Goal: Task Accomplishment & Management: Manage account settings

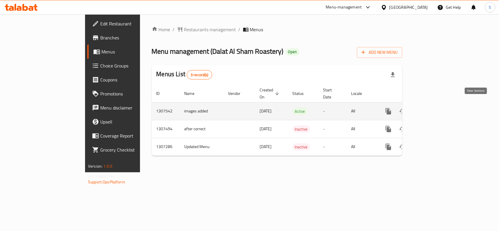
click at [437, 104] on link "enhanced table" at bounding box center [430, 111] width 14 height 14
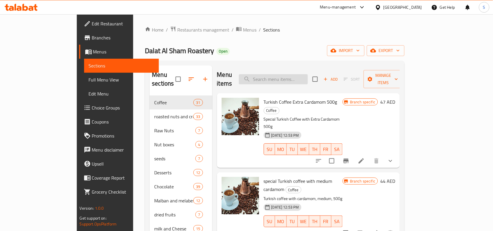
click at [308, 74] on input "search" at bounding box center [273, 79] width 69 height 10
paste input "Pretzel With Salt 500g"
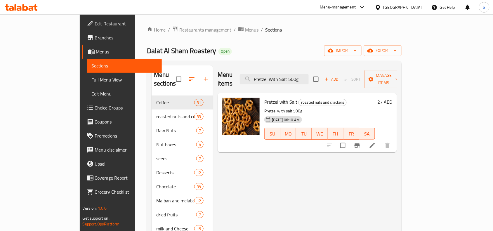
type input "Pretzel With Salt 500g"
click at [376, 142] on icon at bounding box center [372, 145] width 7 height 7
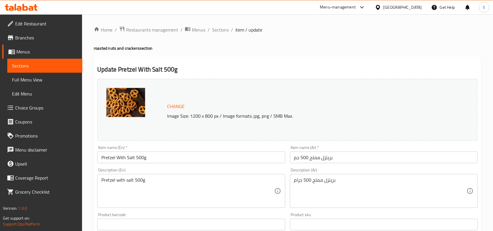
scroll to position [37, 0]
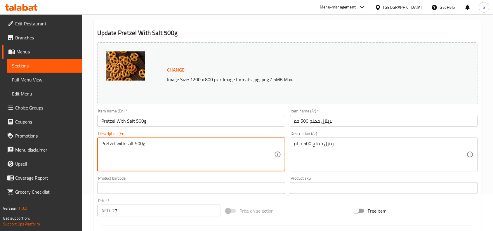
click at [199, 150] on textarea "Pretzel with salt 500g" at bounding box center [187, 155] width 173 height 28
click at [200, 150] on textarea "Pretzel with salt 500g" at bounding box center [187, 155] width 173 height 28
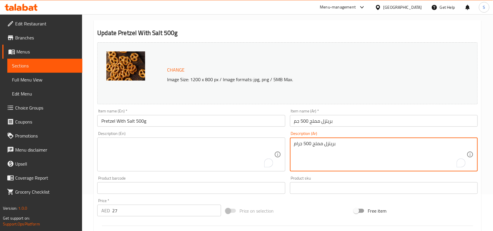
click at [321, 157] on textarea "بريتزل مملح 500 جرام" at bounding box center [380, 155] width 173 height 28
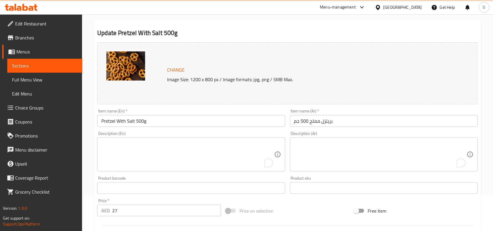
click at [320, 204] on div "Price on selection" at bounding box center [287, 211] width 129 height 16
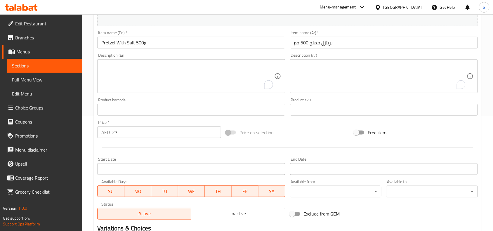
scroll to position [189, 0]
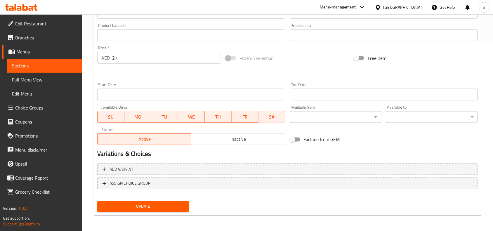
click at [151, 207] on span "Update" at bounding box center [143, 206] width 82 height 7
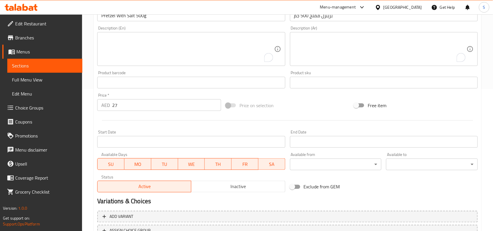
scroll to position [7, 0]
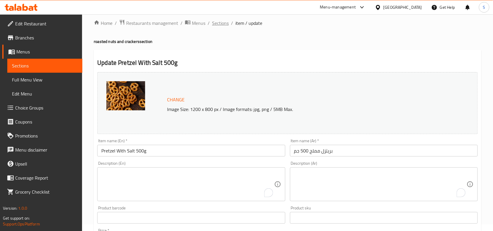
click at [214, 22] on span "Sections" at bounding box center [220, 23] width 17 height 7
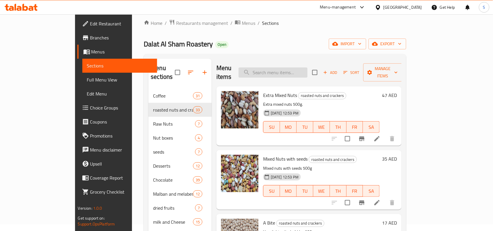
click at [303, 67] on input "search" at bounding box center [273, 72] width 69 height 10
paste input "Pretzel Pizza Flavor 500g"
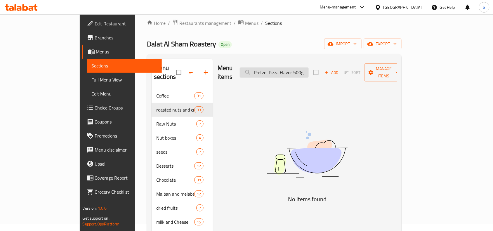
click at [309, 68] on input "Pretzel Pizza Flavor 500g" at bounding box center [274, 72] width 69 height 10
click at [309, 70] on input "Pretzel Pizza Flavor 500g" at bounding box center [274, 72] width 69 height 10
type input "Pretzel Pizza Flavor 500g"
click at [245, 22] on span "Menus" at bounding box center [251, 23] width 13 height 7
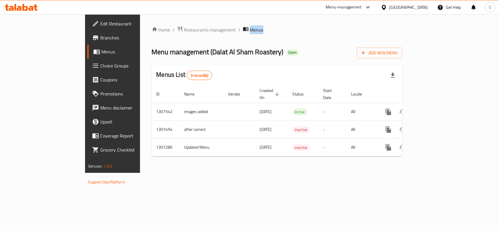
click at [195, 22] on div "Home / Restaurants management / Menus Menu management ( Dalat Al Sham Roastery …" at bounding box center [277, 93] width 274 height 159
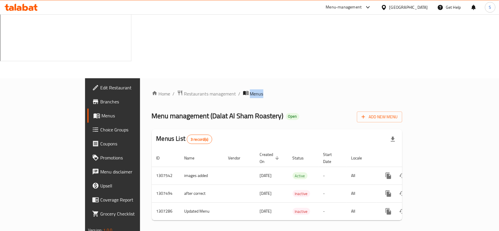
click at [100, 98] on span "Branches" at bounding box center [131, 101] width 63 height 7
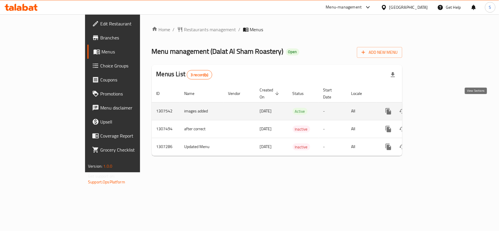
click at [434, 108] on icon "enhanced table" at bounding box center [430, 111] width 7 height 7
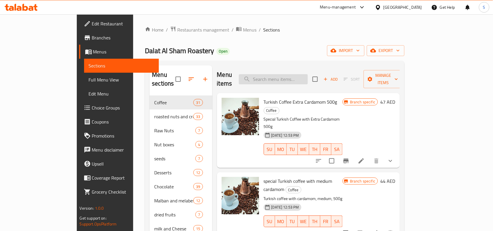
click at [308, 74] on input "search" at bounding box center [273, 79] width 69 height 10
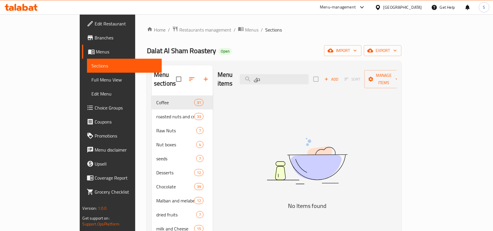
type input "ح"
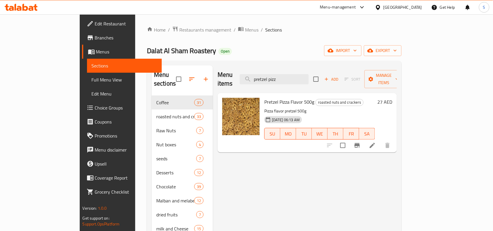
type input "pretzel pizz"
click at [376, 142] on icon at bounding box center [372, 145] width 7 height 7
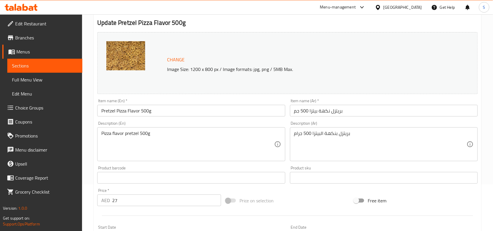
scroll to position [110, 0]
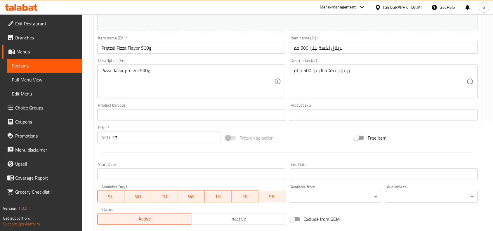
click at [183, 67] on div "Pizza flavor pretzel 500g Description (En)" at bounding box center [191, 82] width 188 height 34
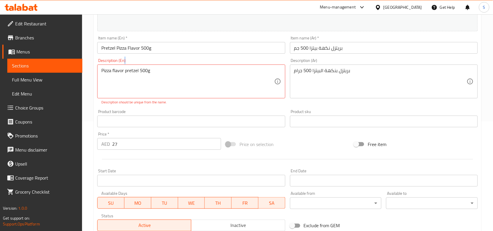
click at [183, 67] on div "Pizza flavor pretzel 500g Description (En)" at bounding box center [191, 82] width 188 height 34
click at [141, 66] on div "Pizza flavor pretzel 500g Description (En)" at bounding box center [191, 82] width 188 height 34
click at [145, 70] on textarea "Pizza flavor pretzel 500g" at bounding box center [187, 82] width 173 height 28
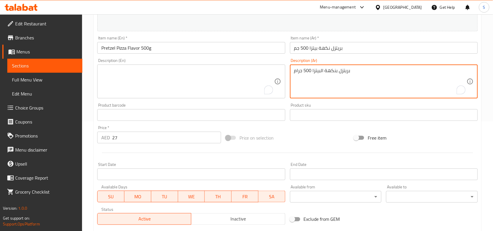
click at [331, 75] on textarea "بريتزل بنكهة البيتزا 500 جرام" at bounding box center [380, 82] width 173 height 28
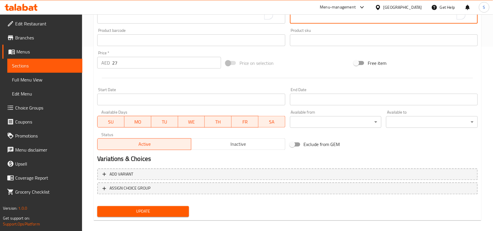
scroll to position [189, 0]
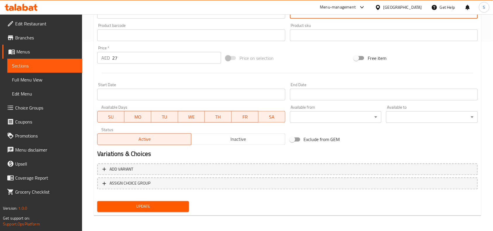
click at [121, 206] on span "Update" at bounding box center [143, 206] width 82 height 7
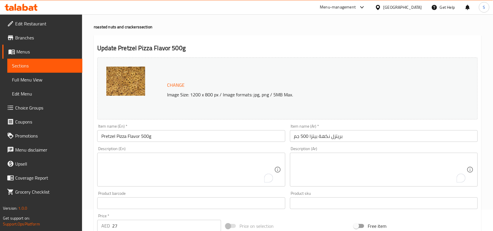
scroll to position [0, 0]
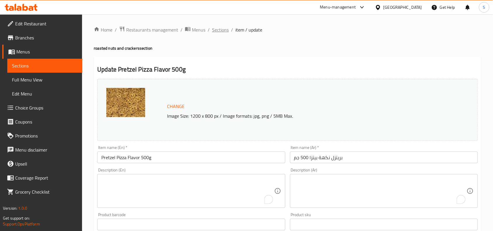
click at [221, 31] on span "Sections" at bounding box center [220, 29] width 17 height 7
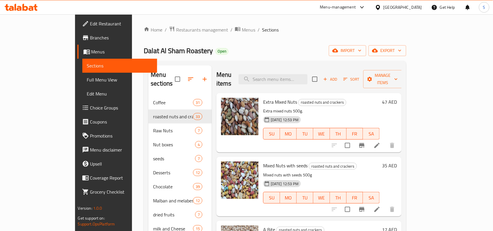
click at [389, 8] on div "United Arab Emirates" at bounding box center [402, 7] width 39 height 6
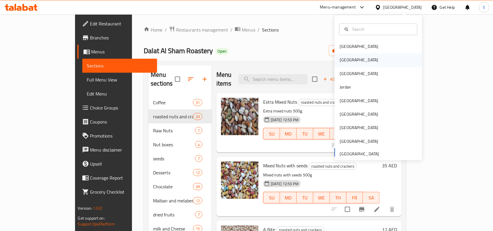
click at [352, 56] on div "[GEOGRAPHIC_DATA]" at bounding box center [379, 59] width 88 height 13
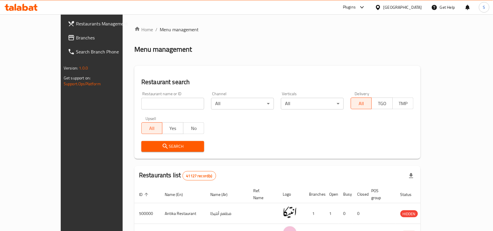
click at [151, 108] on input "search" at bounding box center [172, 104] width 63 height 12
paste input "669078"
type input "669078"
click at [163, 146] on icon "submit" at bounding box center [165, 146] width 5 height 5
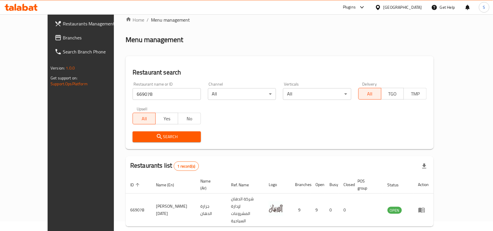
scroll to position [18, 0]
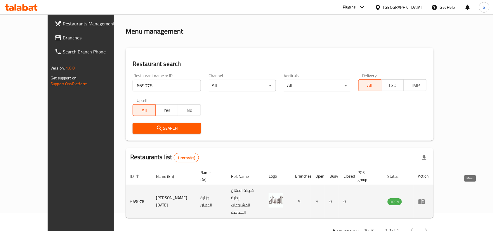
click at [429, 198] on link "enhanced table" at bounding box center [423, 201] width 11 height 7
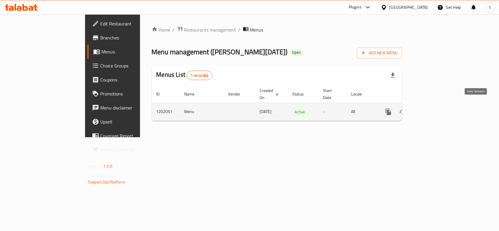
click at [434, 108] on icon "enhanced table" at bounding box center [430, 111] width 7 height 7
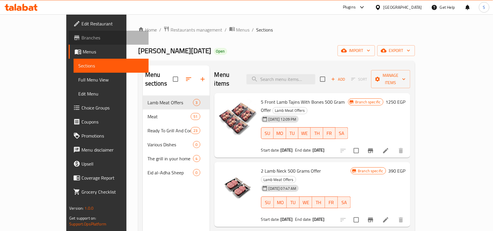
click at [81, 36] on span "Branches" at bounding box center [112, 37] width 63 height 7
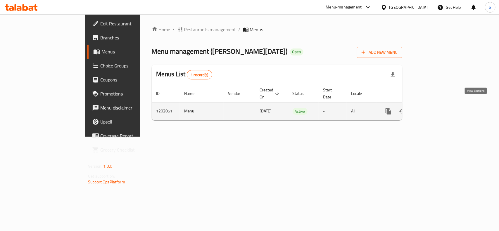
click at [434, 108] on icon "enhanced table" at bounding box center [430, 111] width 7 height 7
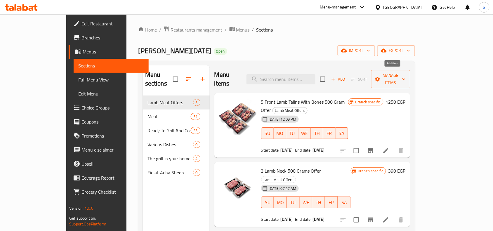
click at [335, 78] on icon "button" at bounding box center [333, 79] width 3 height 3
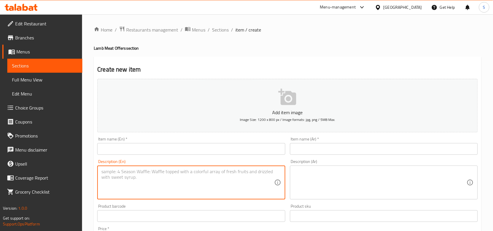
click at [150, 188] on textarea at bounding box center [187, 183] width 173 height 28
paste textarea "5% 2مفروم 500 جرام + 1لحم مكعبات كندوز امامى 400 جرام السعر قبل الخصم :735ج الس…"
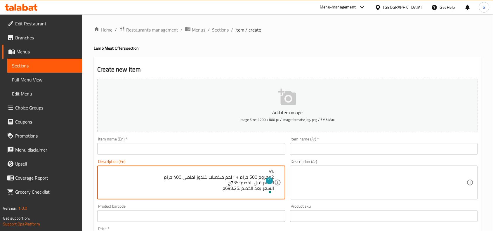
type textarea "5% 2مفروم 500 جرام + 1لحم مكعبات كندوز امامى 400 جرام السعر قبل الخصم :735ج الس…"
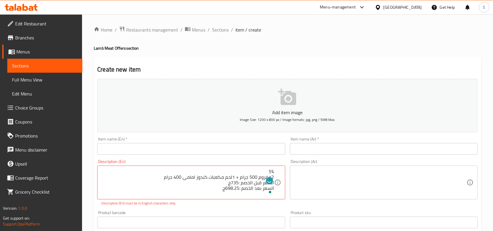
drag, startPoint x: 275, startPoint y: 172, endPoint x: 224, endPoint y: 172, distance: 50.2
click at [224, 172] on div "5% 2مفروم 500 جرام + 1لحم مكعبات كندوز امامى 400 جرام السعر قبل الخصم :735ج الس…" at bounding box center [191, 183] width 188 height 34
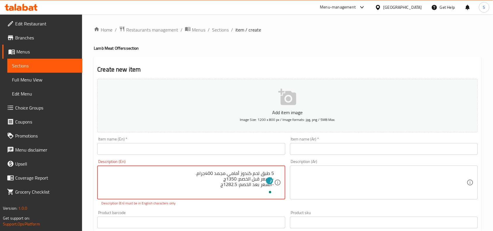
scroll to position [139, 0]
drag, startPoint x: 257, startPoint y: 174, endPoint x: 245, endPoint y: 186, distance: 17.8
click at [270, 205] on div "Description (En) 5% 2مفروم 500 جرام + 1لحم مكعبات كندوز امامى 400 جرام السعر قب…" at bounding box center [191, 182] width 188 height 46
click at [256, 175] on textarea "5% 2مفروم 500 جرام + 1لحم مكعبات كندوز امامى 400 جرام السعر قبل الخصم :735ج الس…" at bounding box center [187, 183] width 173 height 28
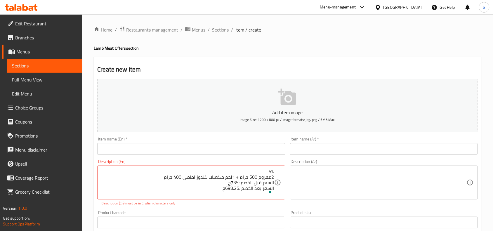
drag, startPoint x: 275, startPoint y: 177, endPoint x: 237, endPoint y: 183, distance: 37.8
click at [237, 183] on div "5% 2مفروم 500 جرام + 1لحم مكعبات كندوز امامى 400 جرام السعر قبل الخصم :735ج الس…" at bounding box center [191, 183] width 188 height 34
drag, startPoint x: 205, startPoint y: 192, endPoint x: 279, endPoint y: 164, distance: 79.4
click at [279, 164] on div "Description (En) 5% 2مفروم 500 جرام + 1لحم مكعبات كندوز امامى 400 جرام السعر قب…" at bounding box center [191, 182] width 188 height 46
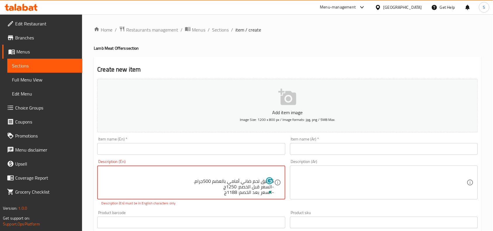
drag, startPoint x: 273, startPoint y: 172, endPoint x: 238, endPoint y: 206, distance: 49.2
click at [238, 206] on div "Description (En) 5% 2مفروم 500 جرام + 1لحم مكعبات كندوز امامى 400 جرام السعر قب…" at bounding box center [191, 182] width 192 height 51
click at [212, 30] on span "Sections" at bounding box center [220, 29] width 17 height 7
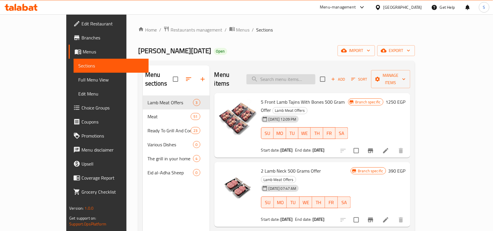
click at [305, 74] on input "search" at bounding box center [281, 79] width 69 height 10
paste input "2 Front 400 Gram + 1 Minced 500 Gram"
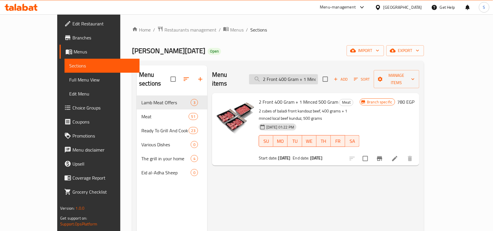
click at [284, 74] on input "2 Front 400 Gram + 1 Minced 500 Gram" at bounding box center [283, 79] width 69 height 10
click at [285, 74] on input "2 Front 400 Gram + 1 Minced 500 Gram" at bounding box center [283, 79] width 69 height 10
paste input "2 Minced 500 Gram + 1 Front 400 Gram"
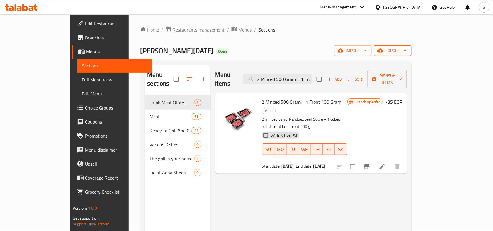
type input "2 Minced 500 Gram + 1 Front 400 Gram"
click at [407, 47] on span "export" at bounding box center [393, 50] width 28 height 7
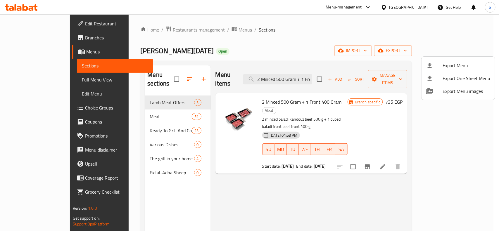
click at [462, 67] on span "Export Menu" at bounding box center [466, 65] width 48 height 7
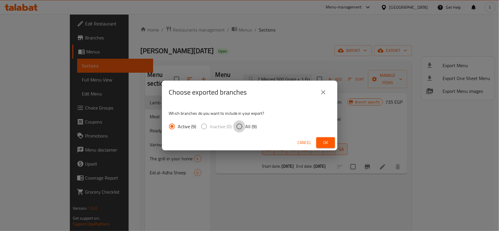
drag, startPoint x: 241, startPoint y: 126, endPoint x: 338, endPoint y: 139, distance: 97.6
click at [248, 126] on label "All (9)" at bounding box center [245, 126] width 24 height 12
click at [245, 126] on input "All (9)" at bounding box center [239, 126] width 12 height 12
radio input "true"
click at [324, 138] on button "Ok" at bounding box center [325, 142] width 19 height 11
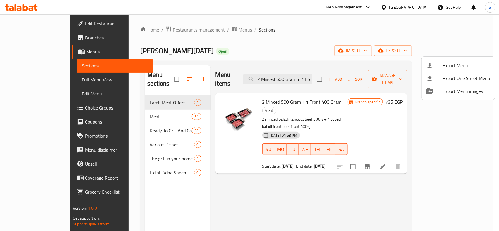
click at [313, 35] on div at bounding box center [249, 115] width 499 height 231
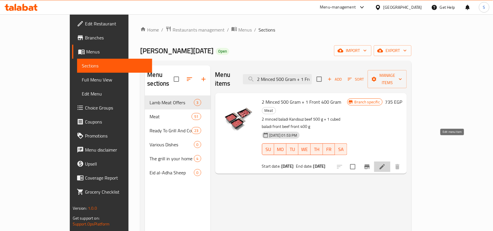
click at [386, 163] on icon at bounding box center [382, 166] width 7 height 7
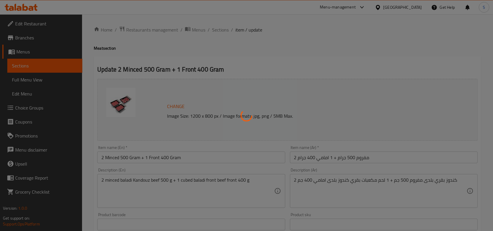
scroll to position [183, 0]
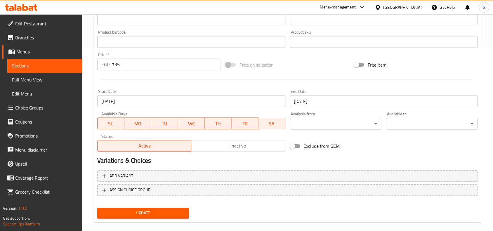
click at [239, 103] on input "07-07-2025" at bounding box center [191, 102] width 188 height 12
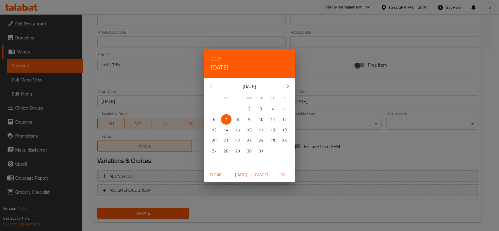
click at [274, 129] on p "18" at bounding box center [272, 129] width 5 height 7
click at [288, 176] on span "OK" at bounding box center [283, 174] width 14 height 7
type input "18-07-2025"
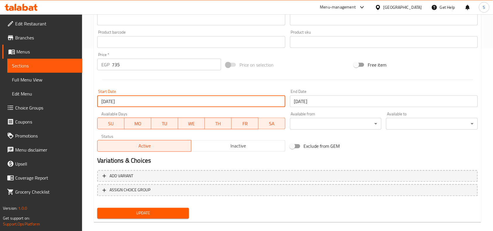
click at [341, 101] on input "31-08-2025" at bounding box center [384, 102] width 188 height 12
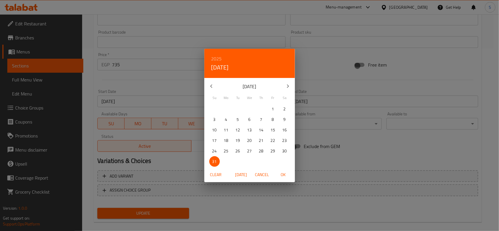
click at [291, 88] on icon "button" at bounding box center [287, 86] width 7 height 7
click at [251, 151] on p "31" at bounding box center [249, 150] width 5 height 7
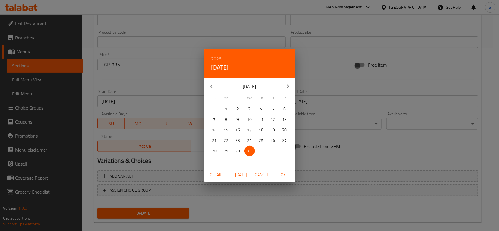
click at [288, 177] on span "OK" at bounding box center [283, 174] width 14 height 7
type input "31-12-2025"
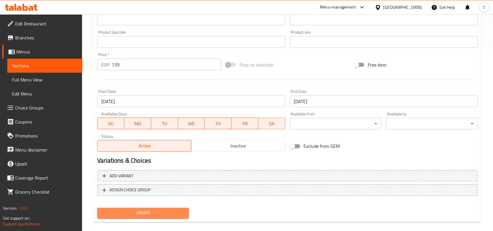
click at [166, 216] on span "Update" at bounding box center [143, 213] width 82 height 7
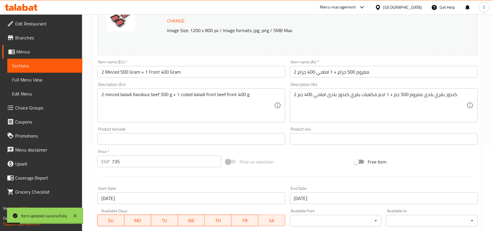
scroll to position [37, 0]
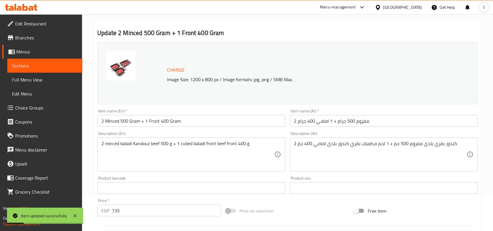
click at [193, 122] on input "2 Minced 500 Gram + 1 Front 400 Gram" at bounding box center [191, 121] width 188 height 12
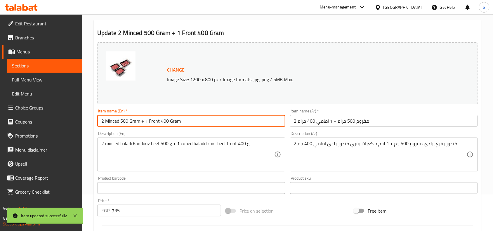
click at [193, 122] on input "2 Minced 500 Gram + 1 Front 400 Gram" at bounding box center [191, 121] width 188 height 12
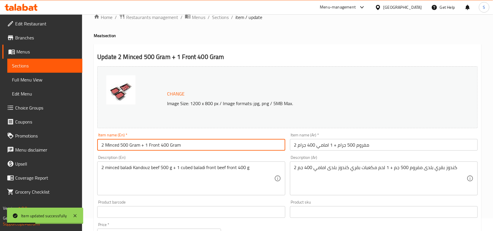
scroll to position [0, 0]
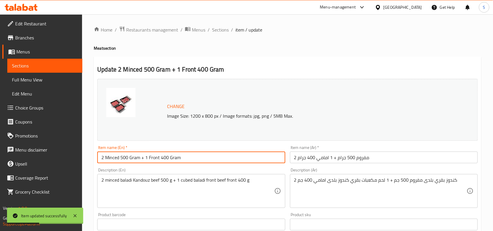
drag, startPoint x: 216, startPoint y: 31, endPoint x: 214, endPoint y: 35, distance: 4.3
click at [216, 31] on span "Sections" at bounding box center [220, 29] width 17 height 7
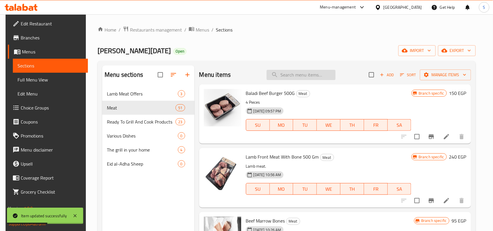
click at [315, 72] on input "search" at bounding box center [301, 75] width 69 height 10
paste input "2 Minced 500 Gram + 1 Front 400 Gram"
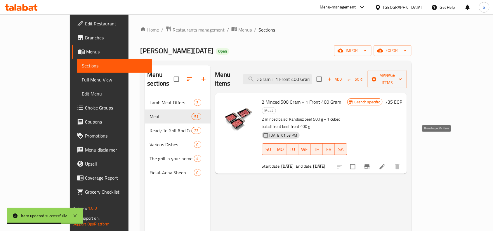
click at [370, 164] on icon "Branch-specific-item" at bounding box center [367, 166] width 5 height 5
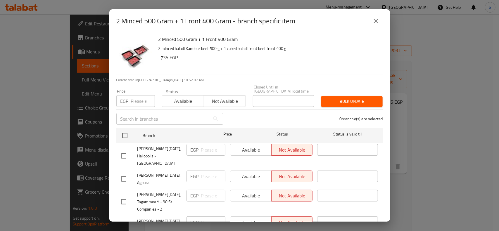
click at [378, 13] on div "2 Minced 500 Gram + 1 Front 400 Gram - branch specific item" at bounding box center [249, 20] width 280 height 23
click at [376, 18] on icon "close" at bounding box center [375, 21] width 7 height 7
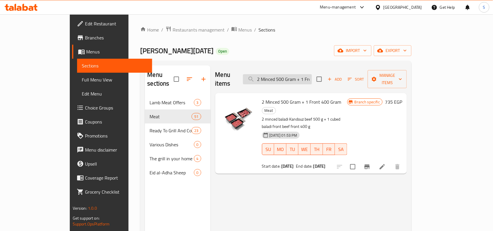
click at [304, 75] on input "2 Minced 500 Gram + 1 Front 400 Gram" at bounding box center [277, 79] width 69 height 10
paste input "Front 400 Gram + 1 Minced 5"
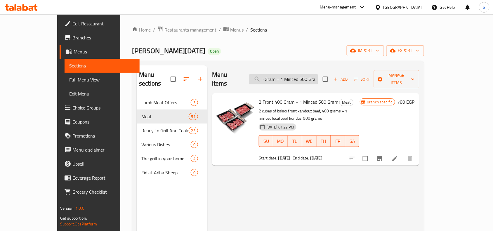
scroll to position [0, 22]
type input "2 Front 400 Gram + 1 Minced 500 Gra"
click at [382, 156] on icon "Branch-specific-item" at bounding box center [379, 158] width 5 height 5
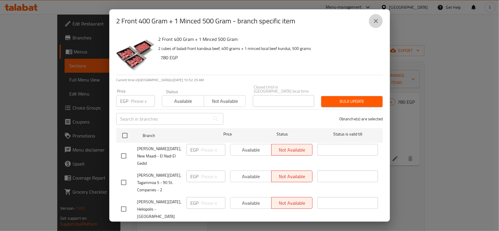
click at [376, 22] on icon "close" at bounding box center [376, 21] width 4 height 4
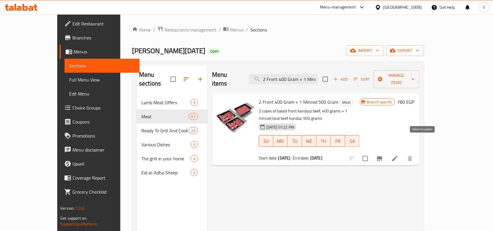
click at [372, 152] on input "checkbox" at bounding box center [365, 158] width 12 height 12
checkbox input "true"
click at [419, 50] on span "export" at bounding box center [405, 50] width 28 height 7
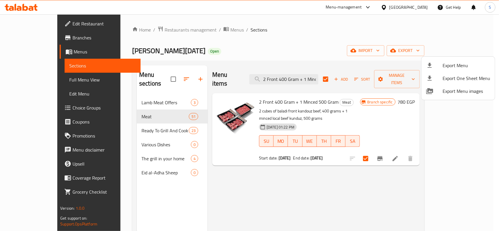
click at [367, 38] on div at bounding box center [249, 115] width 499 height 231
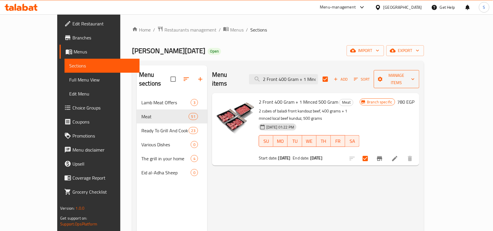
click at [419, 79] on button "Manage items" at bounding box center [397, 79] width 46 height 18
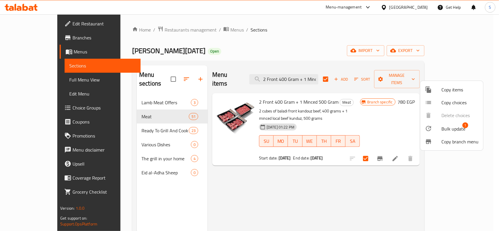
click at [455, 132] on span "Bulk update" at bounding box center [453, 128] width 24 height 7
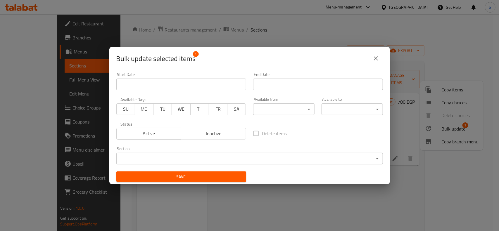
click at [212, 87] on input "Start Date" at bounding box center [181, 85] width 130 height 12
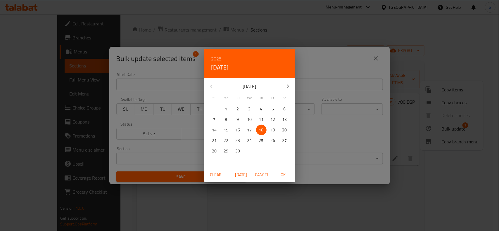
click at [282, 179] on button "OK" at bounding box center [283, 174] width 19 height 11
type input "18-09-2025"
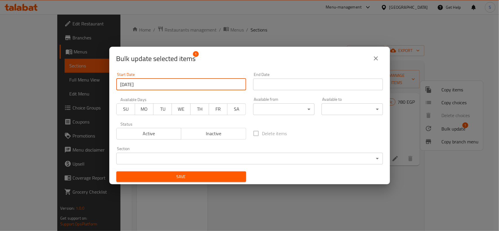
click at [308, 85] on input "Start Date" at bounding box center [318, 85] width 130 height 12
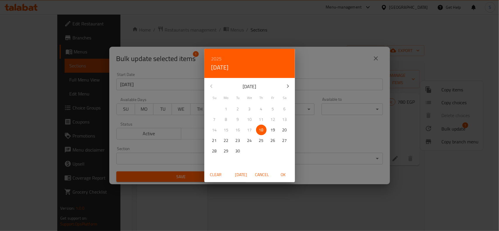
click at [288, 87] on icon "button" at bounding box center [287, 86] width 7 height 7
click at [212, 88] on icon "button" at bounding box center [211, 86] width 7 height 7
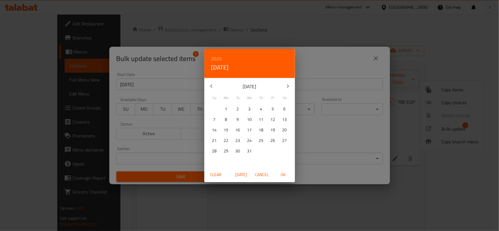
click at [249, 153] on p "31" at bounding box center [249, 150] width 5 height 7
click at [284, 175] on span "OK" at bounding box center [283, 174] width 14 height 7
type input "31-12-2025"
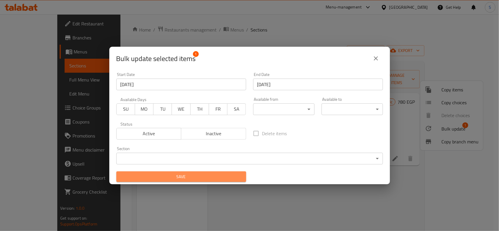
click at [193, 181] on button "Save" at bounding box center [181, 176] width 130 height 11
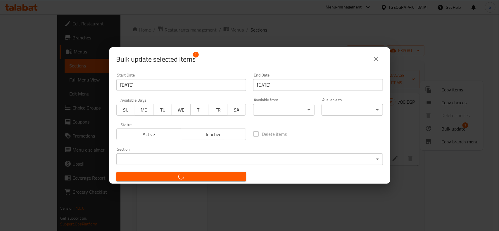
checkbox input "false"
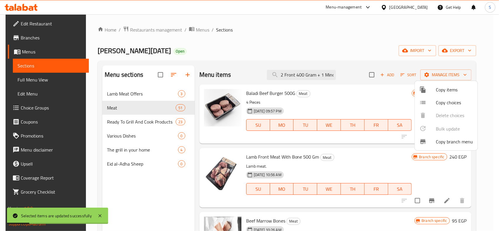
click at [312, 78] on div at bounding box center [249, 115] width 499 height 231
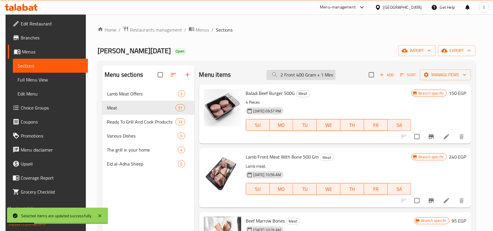
click at [313, 72] on input "2 Front 400 Gram + 1 Minced 500 Gra" at bounding box center [301, 75] width 69 height 10
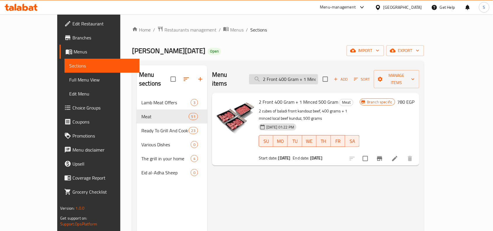
click at [313, 75] on input "2 Front 400 Gram + 1 Minced 500 Gra" at bounding box center [283, 79] width 69 height 10
paste input "Back 400 Gram + 1 Minced 500 Gram"
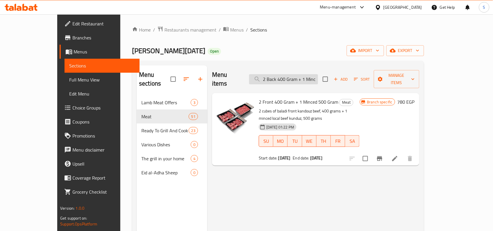
scroll to position [0, 25]
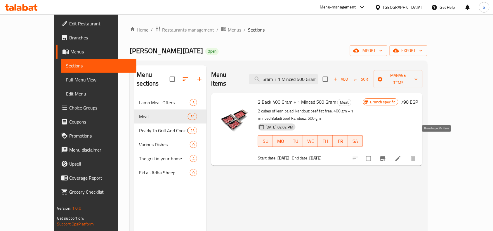
type input "2 Back 400 Gram + 1 Minced 500 Gram"
click at [386, 156] on icon "Branch-specific-item" at bounding box center [382, 158] width 5 height 5
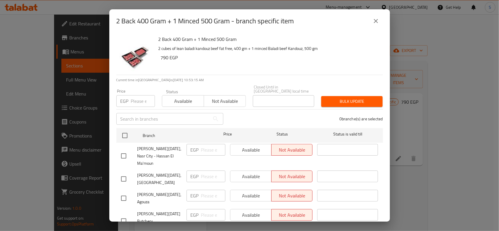
click at [372, 22] on icon "close" at bounding box center [375, 21] width 7 height 7
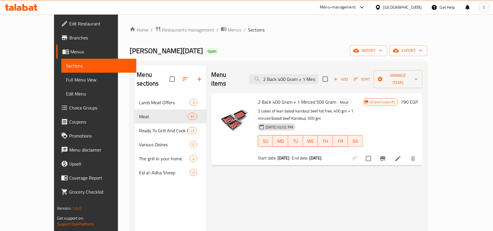
click at [402, 155] on icon at bounding box center [398, 158] width 7 height 7
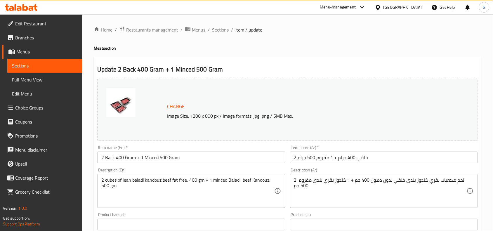
click at [375, 159] on input "2 خلفي 400 جرام + 1 مفروم 500 جرام" at bounding box center [384, 158] width 188 height 12
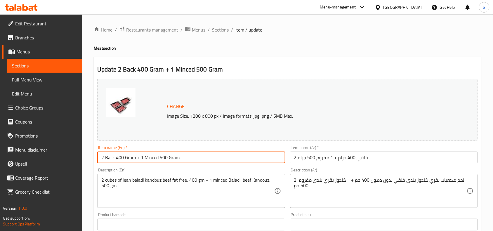
click at [176, 162] on input "2 Back 400 Gram + 1 Minced 500 Gram" at bounding box center [191, 158] width 188 height 12
click at [227, 30] on span "Sections" at bounding box center [220, 29] width 17 height 7
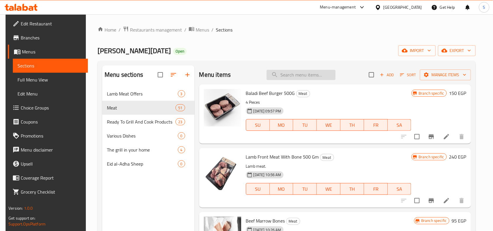
click at [310, 74] on input "search" at bounding box center [301, 75] width 69 height 10
paste input "2 Back 400 Gram + 1 Minced 500 Gram"
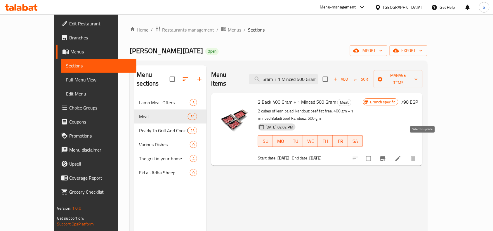
type input "2 Back 400 Gram + 1 Minced 500 Gram"
click at [375, 152] on input "checkbox" at bounding box center [368, 158] width 12 height 12
checkbox input "true"
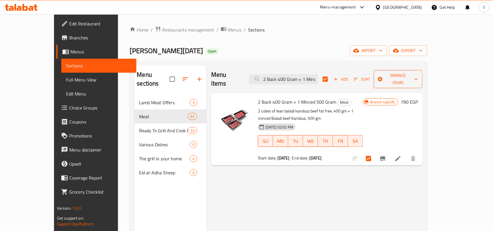
click at [418, 72] on span "Manage items" at bounding box center [398, 79] width 39 height 15
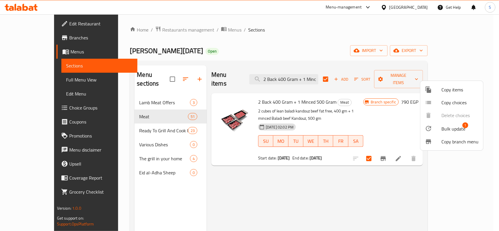
click at [452, 127] on span "Bulk update" at bounding box center [453, 128] width 24 height 7
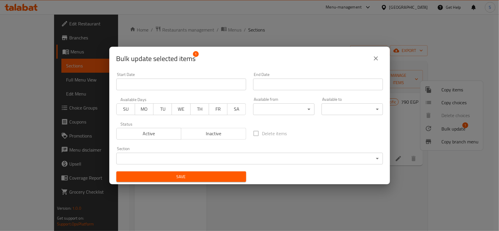
click at [179, 82] on input "Start Date" at bounding box center [181, 85] width 130 height 12
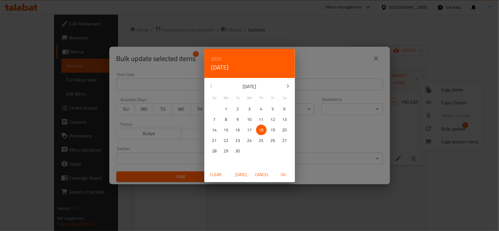
click at [285, 174] on span "OK" at bounding box center [283, 174] width 14 height 7
type input "18-09-2025"
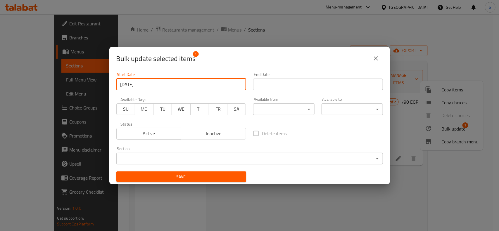
click at [326, 79] on input "Start Date" at bounding box center [318, 85] width 130 height 12
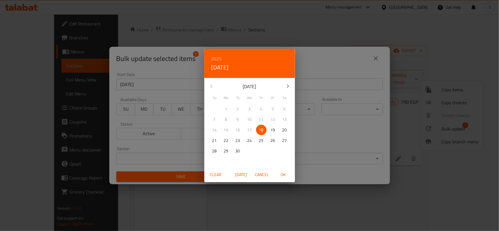
click at [282, 85] on button "button" at bounding box center [288, 86] width 14 height 14
click at [250, 149] on p "31" at bounding box center [249, 150] width 5 height 7
click at [283, 175] on span "OK" at bounding box center [283, 174] width 14 height 7
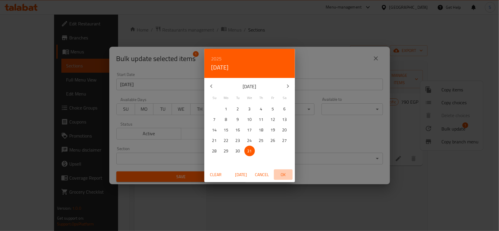
type input "31-12-2025"
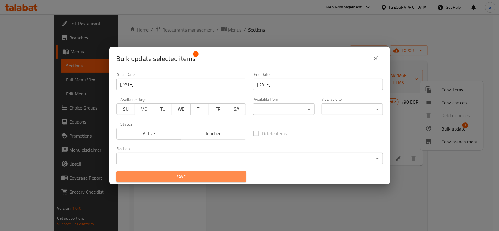
click at [203, 174] on span "Save" at bounding box center [181, 176] width 120 height 7
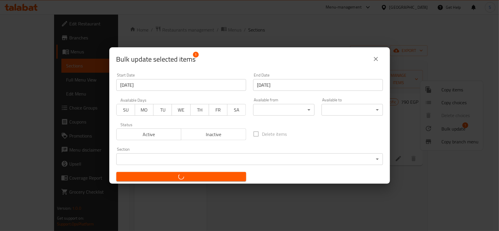
checkbox input "false"
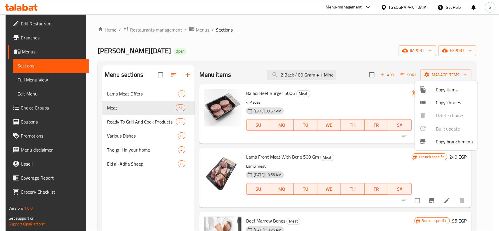
click at [317, 72] on div at bounding box center [249, 115] width 499 height 231
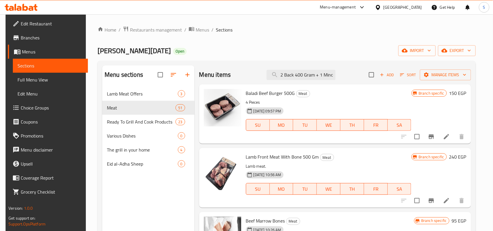
click at [317, 72] on input "2 Back 400 Gram + 1 Minced 500 Gram" at bounding box center [301, 75] width 69 height 10
paste input "5 Front Kandouz Cubed Meat Frozen 400 G"
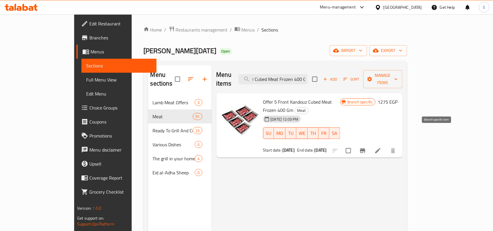
type input "5 Front Kandouz Cubed Meat Frozen 400 G"
click at [365, 148] on icon "Branch-specific-item" at bounding box center [362, 150] width 5 height 5
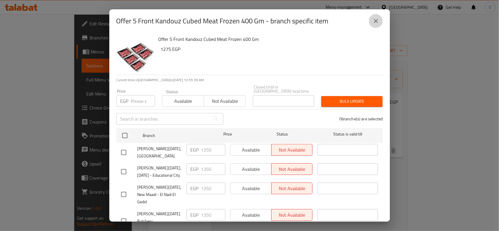
click at [376, 20] on icon "close" at bounding box center [375, 21] width 7 height 7
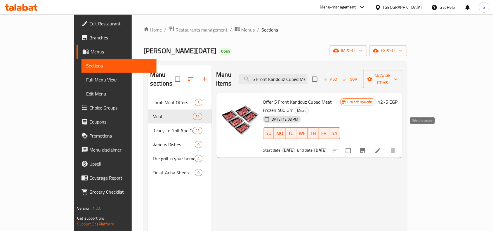
click at [355, 145] on input "checkbox" at bounding box center [348, 151] width 12 height 12
checkbox input "true"
click at [398, 72] on span "Manage items" at bounding box center [383, 79] width 30 height 15
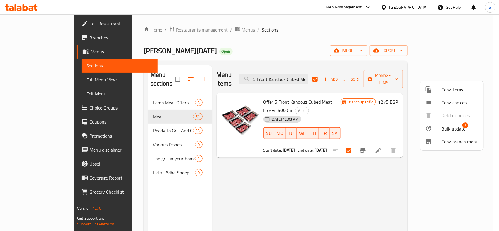
click at [458, 125] on span "Bulk update" at bounding box center [453, 128] width 24 height 7
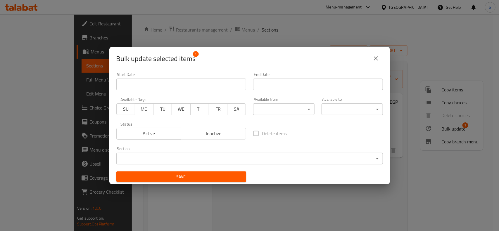
click at [185, 75] on div "Start Date Start Date" at bounding box center [181, 81] width 130 height 18
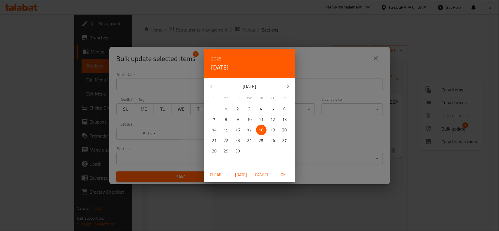
click at [188, 81] on div "2025 Thu, Sep 18 September 2025 Su Mo Tu We Th Fr Sa 31 1 2 3 4 5 6 7 8 9 10 11…" at bounding box center [249, 115] width 499 height 231
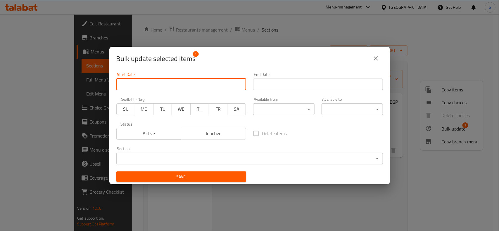
click at [209, 86] on input "Start Date" at bounding box center [181, 85] width 130 height 12
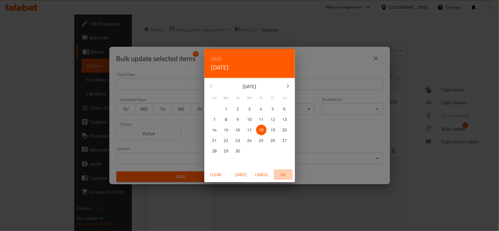
click at [284, 172] on span "OK" at bounding box center [283, 174] width 14 height 7
type input "18-09-2025"
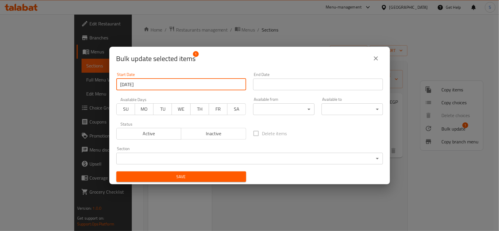
click at [303, 84] on input "Start Date" at bounding box center [318, 85] width 130 height 12
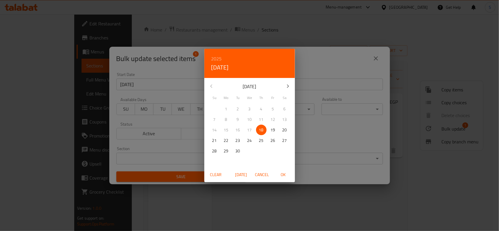
click at [286, 88] on icon "button" at bounding box center [287, 86] width 7 height 7
click at [248, 152] on p "31" at bounding box center [249, 150] width 5 height 7
click at [287, 177] on span "OK" at bounding box center [283, 174] width 14 height 7
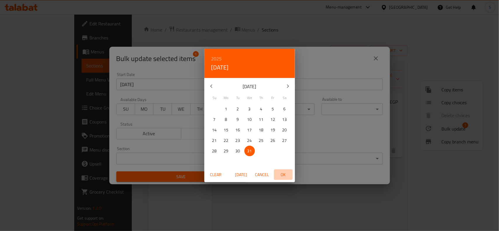
type input "31-12-2025"
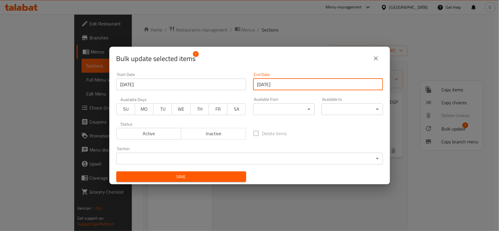
click at [199, 178] on span "Save" at bounding box center [181, 176] width 120 height 7
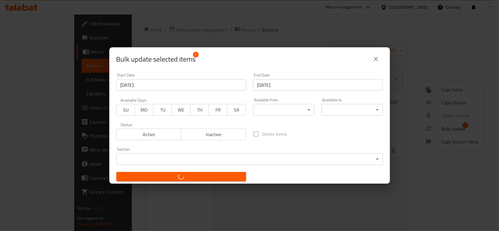
checkbox input "false"
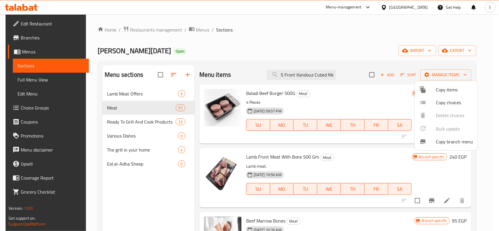
click at [303, 71] on div at bounding box center [249, 115] width 499 height 231
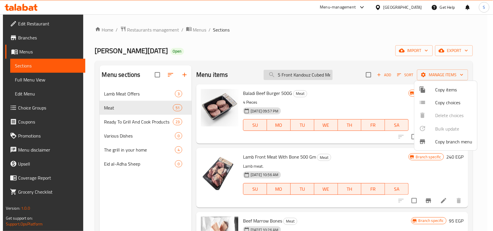
click at [303, 71] on input "5 Front Kandouz Cubed Meat Frozen 400 G" at bounding box center [298, 75] width 69 height 10
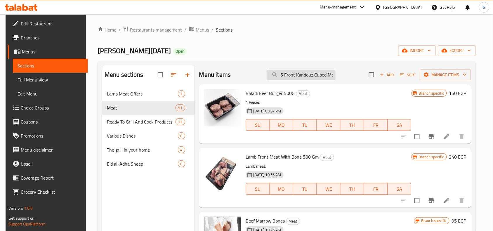
click at [295, 71] on input "5 Front Kandouz Cubed Meat Frozen 400 G" at bounding box center [301, 75] width 69 height 10
paste input "طبق لحم كندوز خلفي مجمد 400جرام."
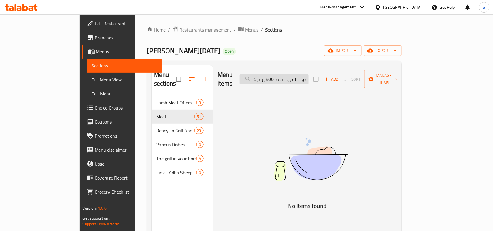
click at [301, 74] on input "5 طبق لحم كندوز خلفي مجمد 400جرام." at bounding box center [274, 79] width 69 height 10
paste input "Offer 5 Back Kandouz Cubed Meat No Fats Frozen 400 Gm"
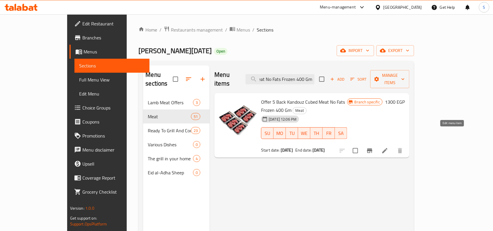
type input "Offer 5 Back Kandouz Cubed Meat No Fats Frozen 400 Gm"
click at [388, 147] on icon at bounding box center [384, 150] width 7 height 7
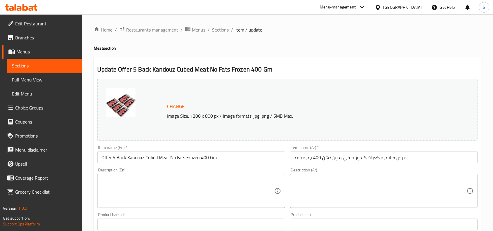
click at [223, 28] on span "Sections" at bounding box center [220, 29] width 17 height 7
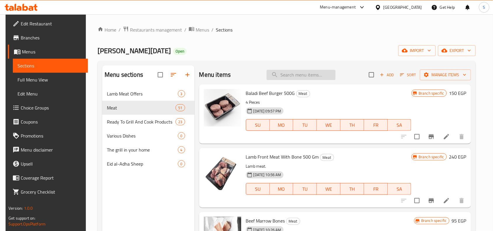
click at [307, 75] on input "search" at bounding box center [301, 75] width 69 height 10
click at [303, 75] on input "search" at bounding box center [301, 75] width 69 height 10
paste input "5 Back Kandouz Cubed Meat No Fats Frozen 400 Gm"
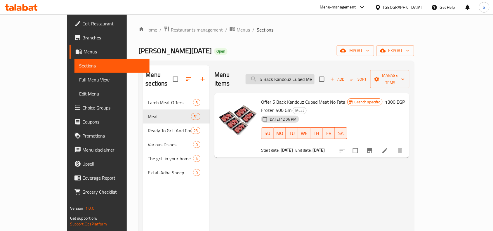
click at [297, 78] on input "5 Back Kandouz Cubed Meat No Fats Frozen 400 Gm" at bounding box center [280, 79] width 69 height 10
paste input "طبق لحم كندوز خلفي مجمد 400جرام"
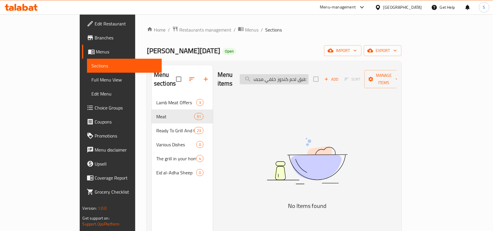
type input "5 Back Kandouz Cubed Meat No Fats Frozen 400 Gm"
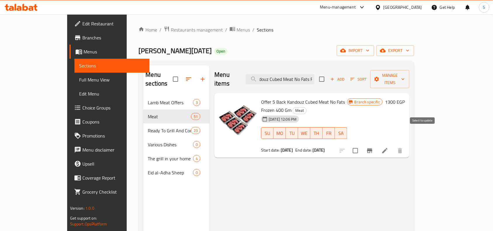
click at [362, 145] on input "checkbox" at bounding box center [355, 151] width 12 height 12
checkbox input "true"
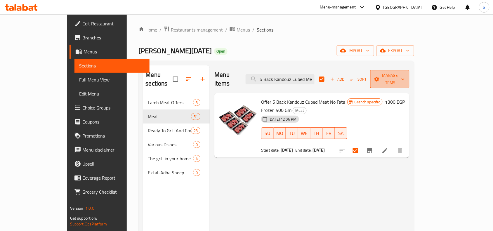
click at [405, 78] on span "Manage items" at bounding box center [390, 79] width 30 height 15
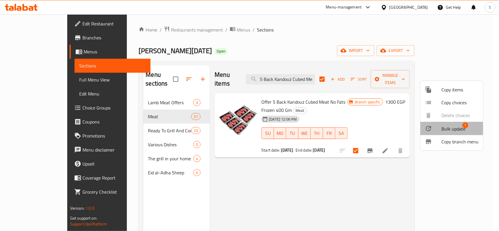
click at [448, 132] on span "Bulk update" at bounding box center [453, 128] width 24 height 7
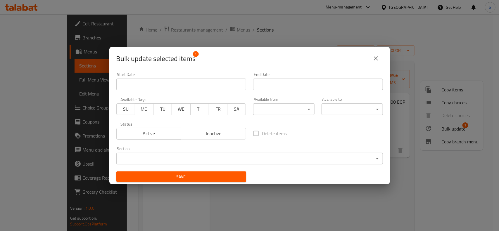
click at [218, 86] on input "Start Date" at bounding box center [181, 85] width 130 height 12
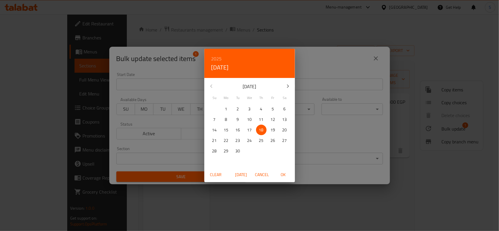
click at [280, 175] on span "OK" at bounding box center [283, 174] width 14 height 7
type input "18-09-2025"
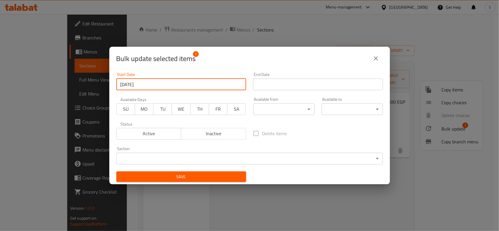
click at [310, 82] on input "Start Date" at bounding box center [318, 85] width 130 height 12
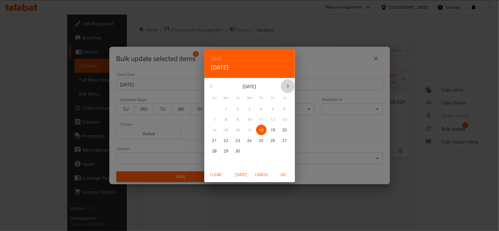
click at [291, 84] on icon "button" at bounding box center [287, 86] width 7 height 7
click at [254, 146] on div "31" at bounding box center [250, 151] width 12 height 11
click at [283, 174] on span "OK" at bounding box center [283, 174] width 14 height 7
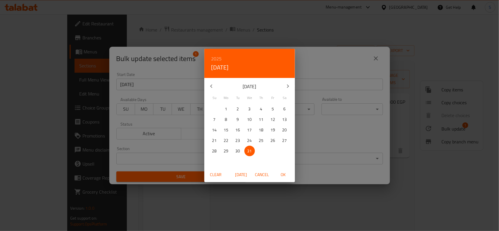
type input "31-12-2025"
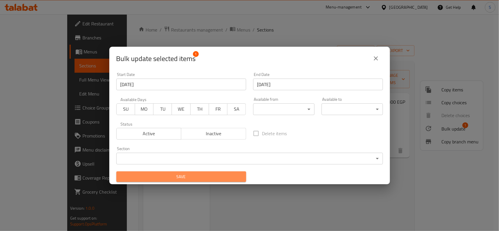
click at [220, 174] on span "Save" at bounding box center [181, 176] width 120 height 7
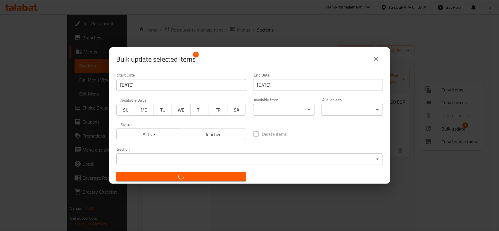
checkbox input "false"
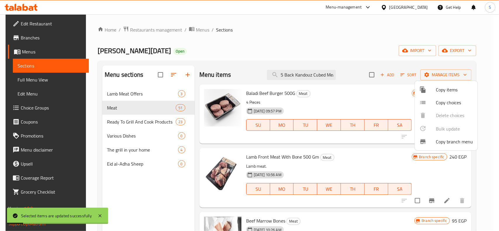
click at [321, 41] on div at bounding box center [249, 115] width 499 height 231
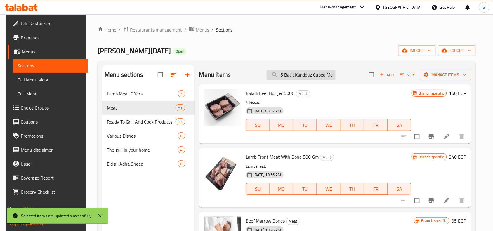
click at [319, 73] on input "5 Back Kandouz Cubed Meat No Fats Frozen 400 Gm" at bounding box center [301, 75] width 69 height 10
type input "5 Back Kandouz Cubed Meat No Fats Frozen 400 Gm"
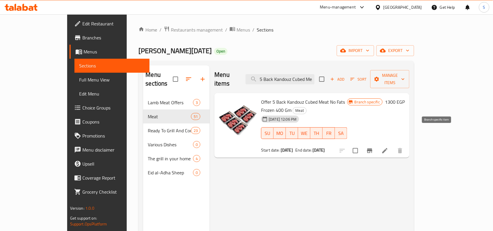
click at [373, 147] on icon "Branch-specific-item" at bounding box center [369, 150] width 7 height 7
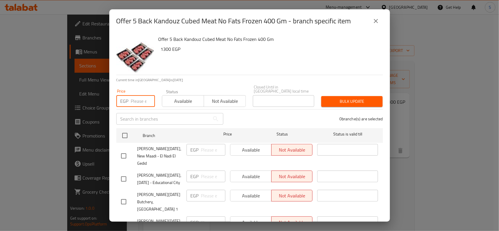
click at [135, 97] on input "number" at bounding box center [143, 101] width 24 height 12
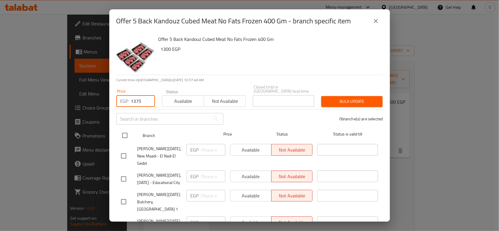
type input "1375"
click at [124, 129] on input "checkbox" at bounding box center [125, 135] width 12 height 12
checkbox input "true"
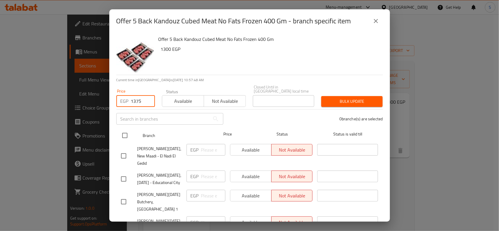
checkbox input "true"
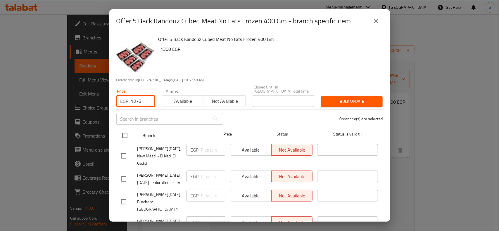
checkbox input "true"
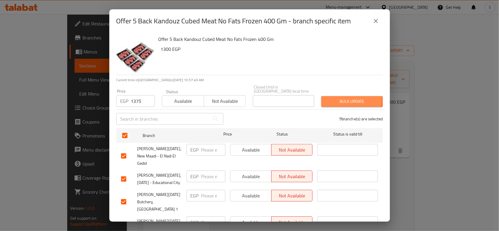
click at [326, 98] on span "Bulk update" at bounding box center [352, 101] width 52 height 7
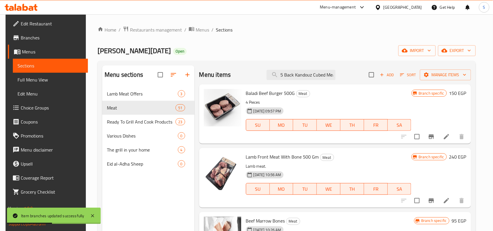
click at [316, 69] on div "Menu items 5 Back Kandouz Cubed Meat No Fats Frozen 400 Gm Add Sort Manage items" at bounding box center [335, 74] width 272 height 19
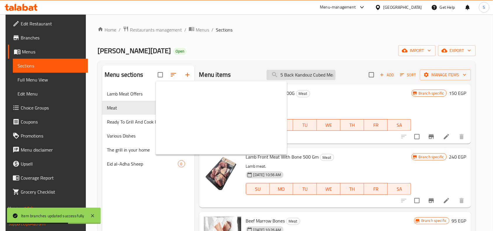
click at [313, 75] on input "5 Back Kandouz Cubed Meat No Fats Frozen 400 Gm" at bounding box center [301, 75] width 69 height 10
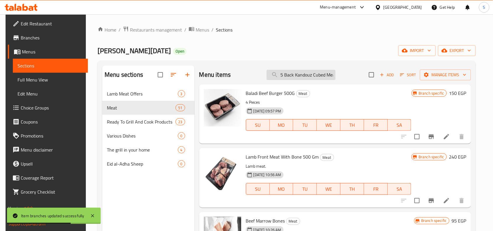
click at [313, 75] on input "5 Back Kandouz Cubed Meat No Fats Frozen 400 Gm" at bounding box center [301, 75] width 69 height 10
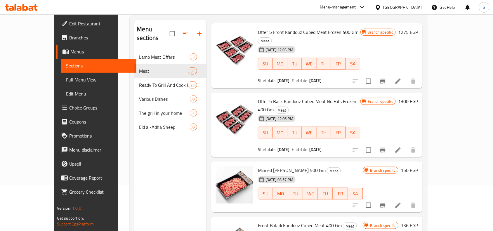
scroll to position [256, 0]
type input "kandouz"
click at [402, 146] on icon at bounding box center [398, 149] width 7 height 7
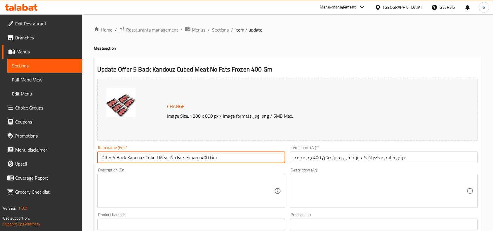
click at [202, 153] on input "Offer 5 Back Kandouz Cubed Meat No Fats Frozen 400 Gm" at bounding box center [191, 158] width 188 height 12
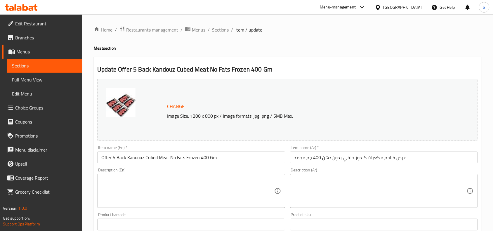
click at [220, 27] on span "Sections" at bounding box center [220, 29] width 17 height 7
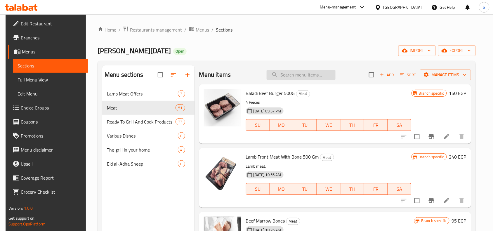
click at [294, 77] on input "search" at bounding box center [301, 75] width 69 height 10
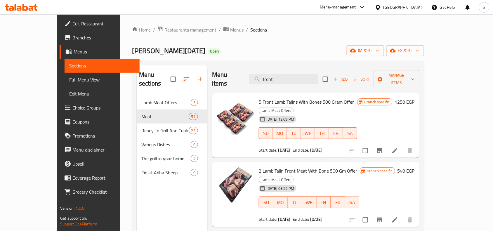
click at [493, 231] on html "​ Menu-management Egypt Get Help S Edit Restaurant Branches Menus Sections Full…" at bounding box center [246, 115] width 493 height 231
click at [302, 75] on input "front" at bounding box center [283, 79] width 69 height 10
paste input "لحم ضاني أمامي"
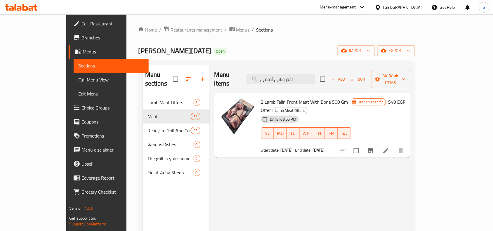
type input "front"
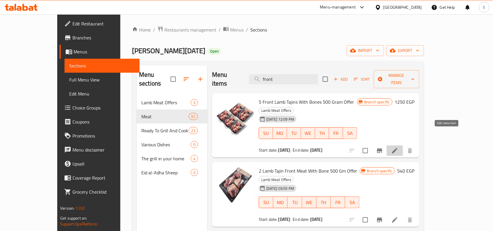
click at [398, 147] on icon at bounding box center [394, 150] width 7 height 7
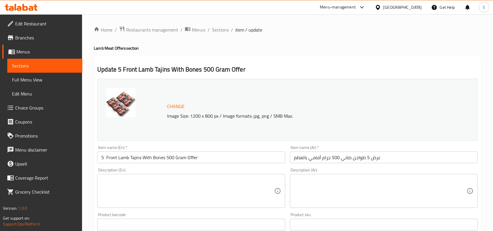
click at [209, 157] on input "5 Front Lamb Tajins With Bones 500 Gram Offer" at bounding box center [191, 158] width 188 height 12
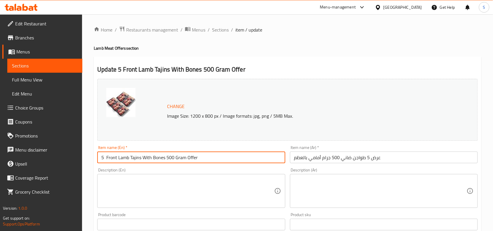
click at [209, 157] on input "5 Front Lamb Tajins With Bones 500 Gram Offer" at bounding box center [191, 158] width 188 height 12
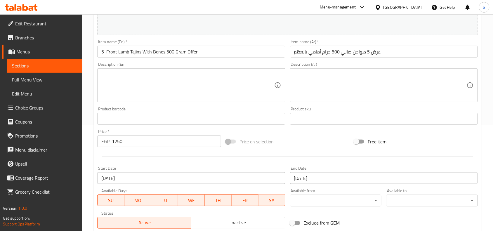
scroll to position [110, 0]
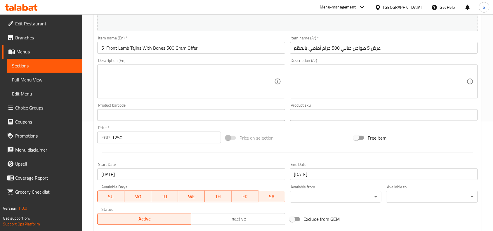
click at [206, 46] on input "5 Front Lamb Tajins With Bones 500 Gram Offer" at bounding box center [191, 48] width 188 height 12
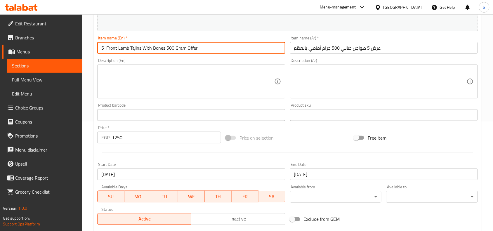
click at [206, 46] on input "5 Front Lamb Tajins With Bones 500 Gram Offer" at bounding box center [191, 48] width 188 height 12
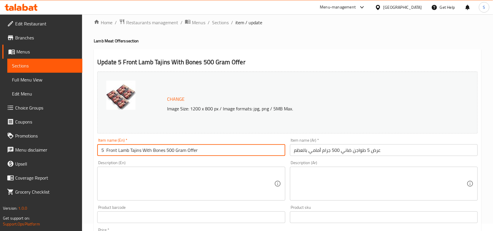
scroll to position [0, 0]
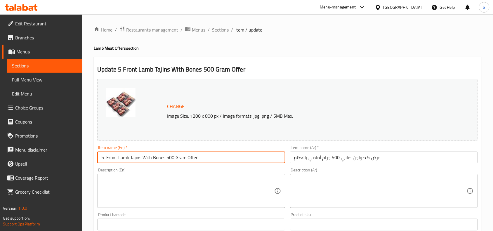
click at [217, 28] on span "Sections" at bounding box center [220, 29] width 17 height 7
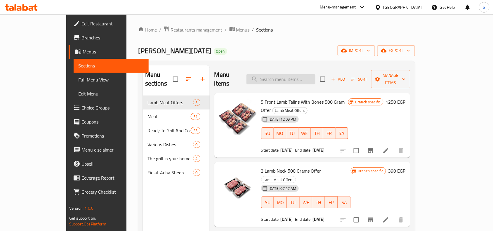
click at [311, 74] on input "search" at bounding box center [281, 79] width 69 height 10
paste input "5 Front Lamb Tajins With Bones 500 Gram Offer"
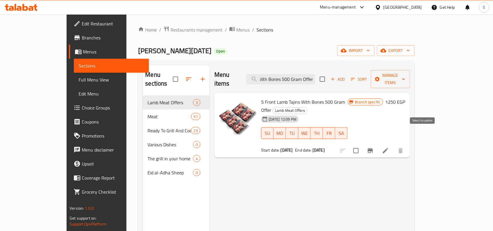
type input "5 Front Lamb Tajins With Bones 500 Gram Offer"
drag, startPoint x: 423, startPoint y: 133, endPoint x: 434, endPoint y: 131, distance: 10.8
click at [408, 144] on div at bounding box center [372, 151] width 72 height 14
click at [374, 147] on icon "Branch-specific-item" at bounding box center [370, 150] width 7 height 7
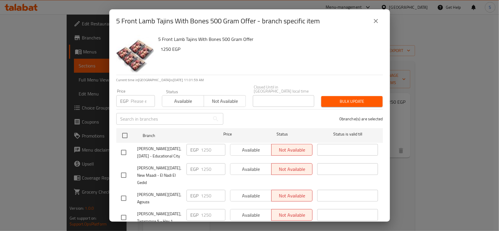
click at [374, 21] on icon "close" at bounding box center [375, 21] width 7 height 7
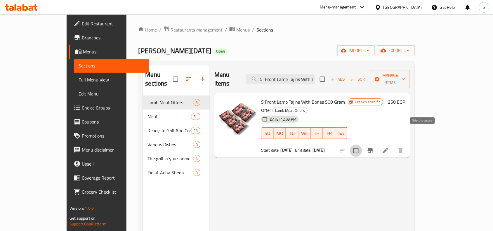
click at [362, 145] on input "checkbox" at bounding box center [356, 151] width 12 height 12
checkbox input "true"
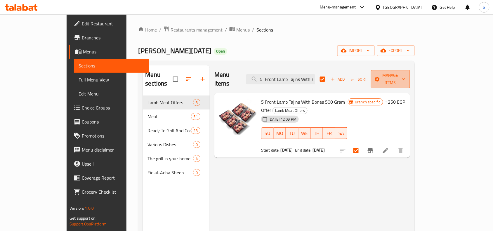
click at [410, 79] on button "Manage items" at bounding box center [390, 79] width 39 height 18
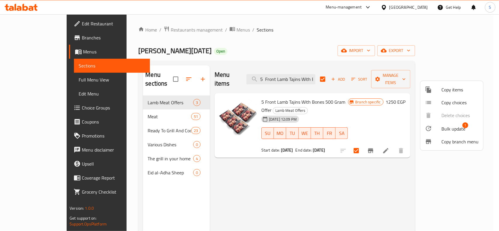
click at [463, 129] on span "Bulk update" at bounding box center [453, 128] width 24 height 7
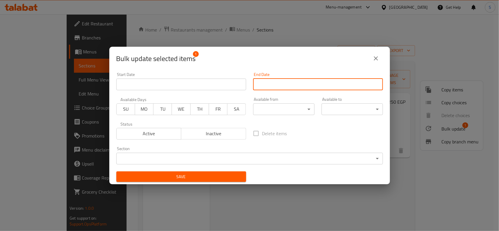
click at [279, 85] on input "Start Date" at bounding box center [318, 85] width 130 height 12
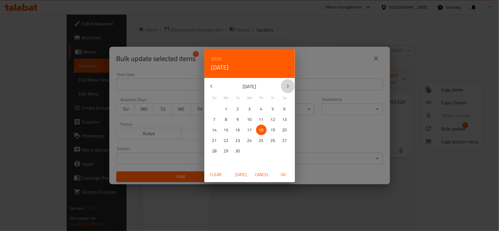
click at [283, 88] on button "button" at bounding box center [288, 86] width 14 height 14
click at [246, 153] on span "31" at bounding box center [249, 150] width 11 height 7
drag, startPoint x: 283, startPoint y: 171, endPoint x: 277, endPoint y: 167, distance: 7.1
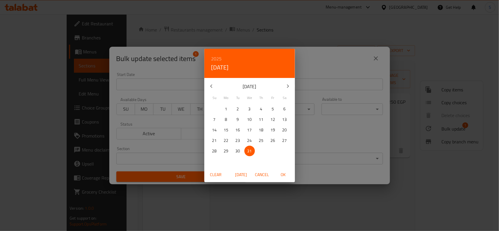
click at [284, 171] on span "OK" at bounding box center [283, 174] width 14 height 7
type input "31-12-2025"
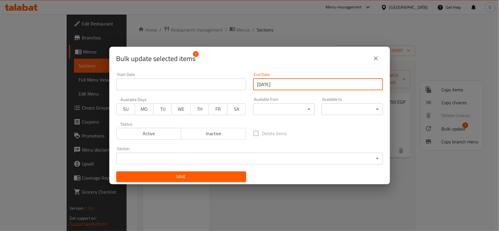
click at [161, 83] on input "Start Date" at bounding box center [181, 85] width 130 height 12
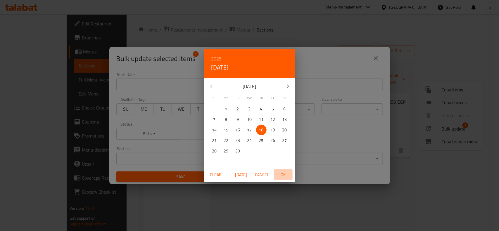
click at [285, 175] on span "OK" at bounding box center [283, 174] width 14 height 7
type input "18-09-2025"
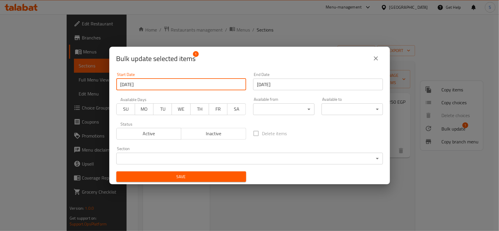
click at [203, 171] on button "Save" at bounding box center [181, 176] width 130 height 11
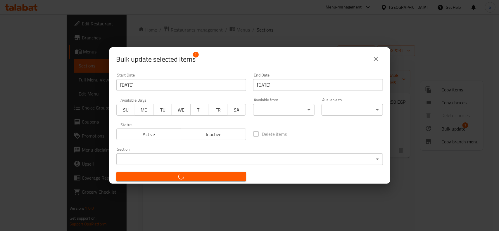
checkbox input "false"
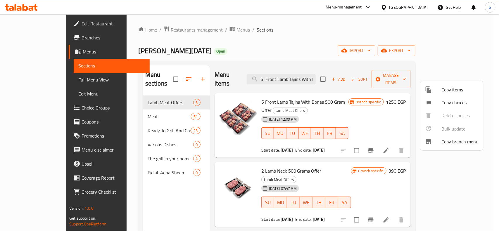
click at [42, 34] on div at bounding box center [249, 115] width 499 height 231
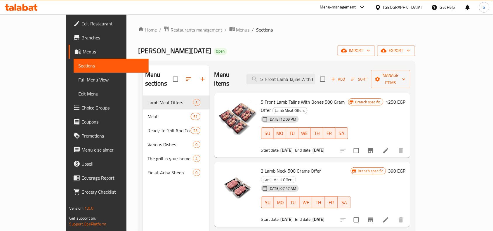
click at [81, 34] on span "Branches" at bounding box center [112, 37] width 63 height 7
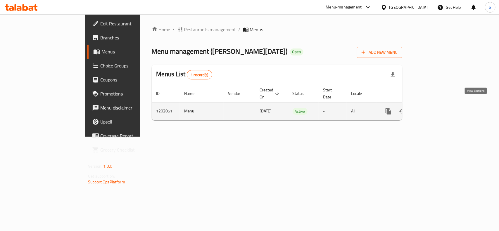
click at [434, 108] on icon "enhanced table" at bounding box center [430, 111] width 7 height 7
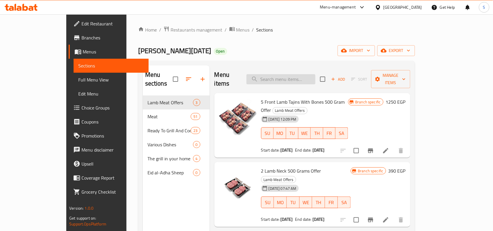
click at [309, 74] on input "search" at bounding box center [281, 79] width 69 height 10
paste input "2 Minced 500 Gram + 1 Front 400 Gram"
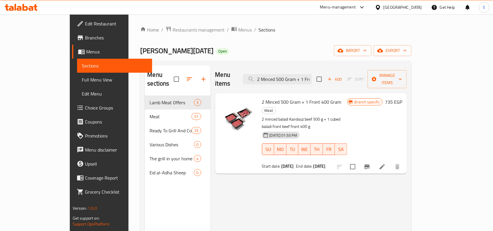
type input "2 Minced 500 Gram + 1 Front 400 Gram"
click at [385, 164] on icon at bounding box center [382, 166] width 5 height 5
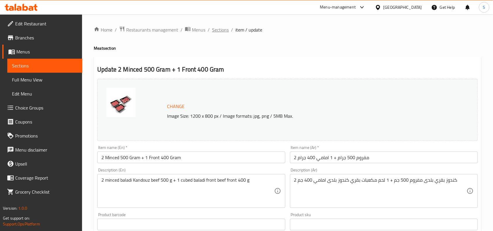
click at [226, 28] on span "Sections" at bounding box center [220, 29] width 17 height 7
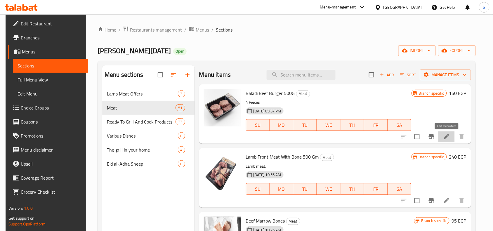
click at [449, 136] on icon at bounding box center [446, 136] width 5 height 5
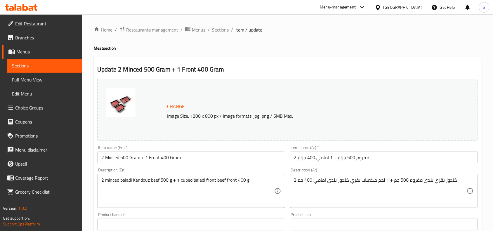
click at [227, 32] on span "Sections" at bounding box center [220, 29] width 17 height 7
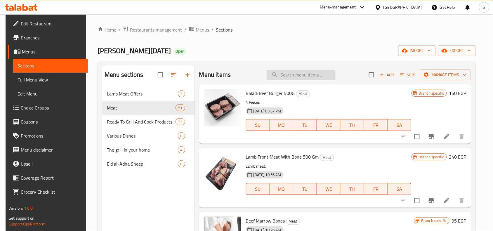
click at [308, 74] on input "search" at bounding box center [301, 75] width 69 height 10
paste input "2 Front 400 Gram + 1 Minced 500 Gram"
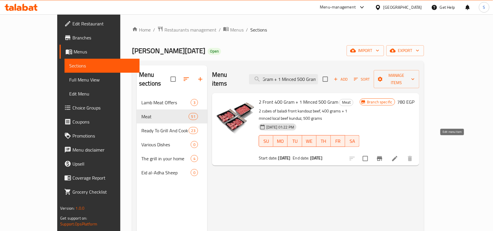
type input "2 Front 400 Gram + 1 Minced 500 Gram"
click at [398, 156] on icon at bounding box center [394, 158] width 5 height 5
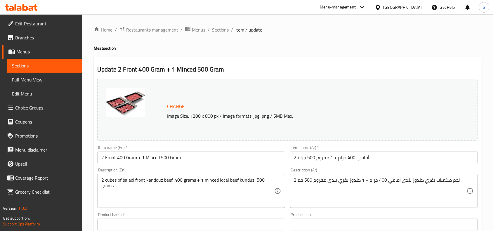
click at [209, 28] on ol "Home / Restaurants management / Menus / Sections / item / update" at bounding box center [288, 30] width 388 height 8
click at [212, 28] on span "Sections" at bounding box center [220, 29] width 17 height 7
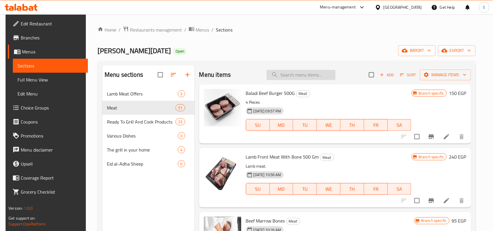
click at [305, 78] on input "search" at bounding box center [301, 75] width 69 height 10
paste input "2 Back 400 Gram + 1 Minced 500 Gram"
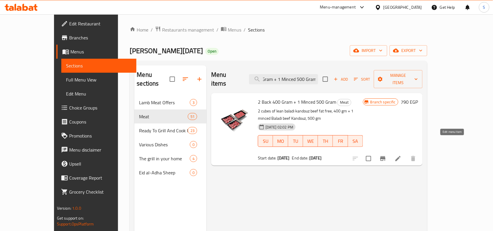
type input "2 Back 400 Gram + 1 Minced 500 Gram"
click at [402, 155] on icon at bounding box center [398, 158] width 7 height 7
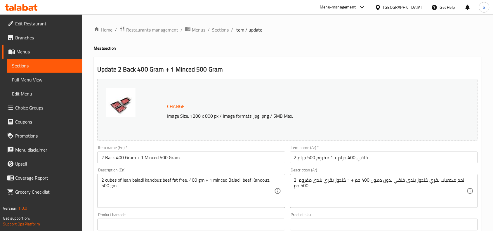
click at [223, 29] on span "Sections" at bounding box center [220, 29] width 17 height 7
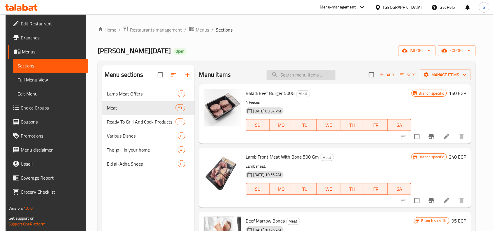
click at [310, 75] on input "search" at bounding box center [301, 75] width 69 height 10
paste input "Offer 5 Front Kandouz Cubed Meat Frozen 400 Gm"
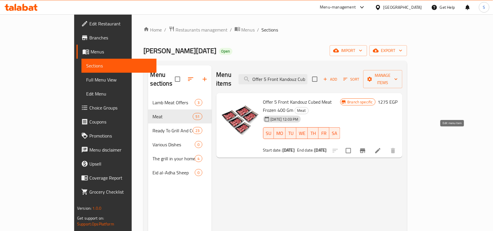
type input "Offer 5 Front Kandouz Cubed Meat Frozen 400 Gm"
click at [381, 147] on icon at bounding box center [377, 150] width 7 height 7
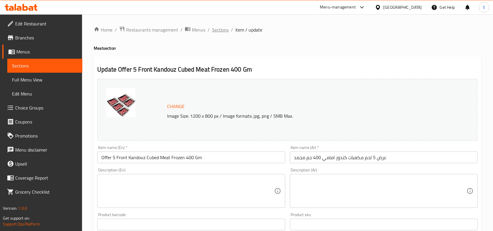
click at [218, 30] on span "Sections" at bounding box center [220, 29] width 17 height 7
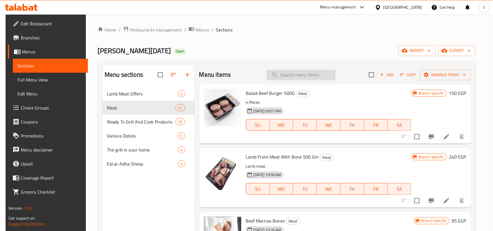
click at [318, 70] on input "search" at bounding box center [301, 75] width 69 height 10
paste input "Offer 5 Back Kandouz Cubed Meat No Fats Frozen 400 Gm"
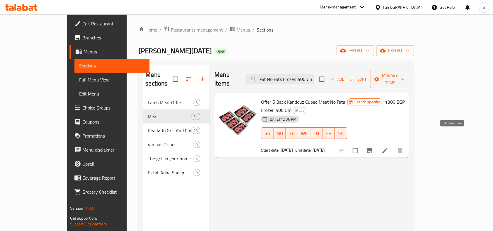
type input "Offer 5 Back Kandouz Cubed Meat No Fats Frozen 400 Gm"
click at [388, 147] on icon at bounding box center [384, 150] width 7 height 7
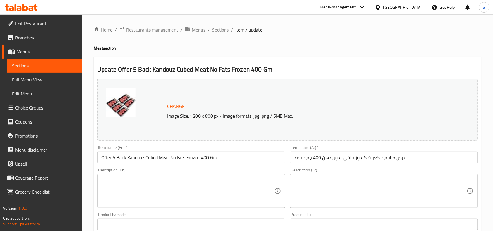
click at [224, 29] on span "Sections" at bounding box center [220, 29] width 17 height 7
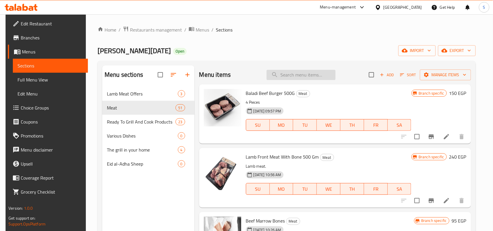
click at [300, 75] on input "search" at bounding box center [301, 75] width 69 height 10
paste input "5 Front Lamb Tajins With Bones 500 Gram Offer"
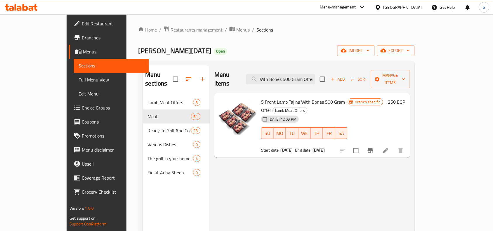
type input "5 Front Lamb Tajins With Bones 500 Gram Offer"
click at [394, 145] on li at bounding box center [385, 150] width 16 height 11
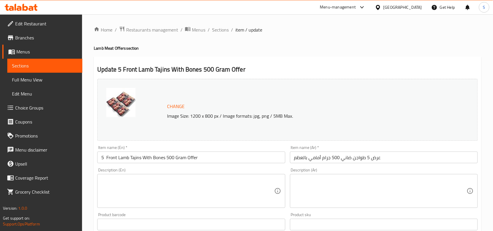
click at [195, 158] on input "5 Front Lamb Tajins With Bones 500 Gram Offer" at bounding box center [191, 158] width 188 height 12
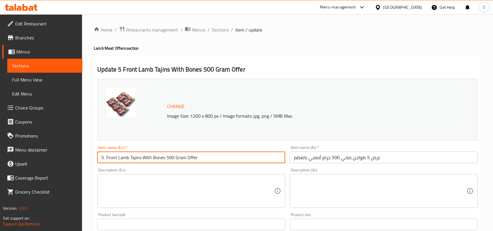
click at [195, 158] on input "5 Front Lamb Tajins With Bones 500 Gram Offer" at bounding box center [191, 158] width 188 height 12
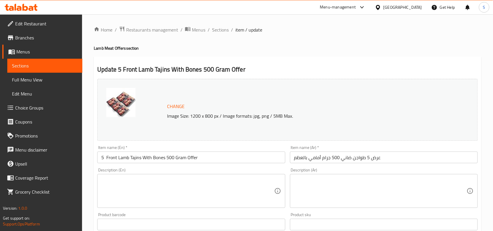
click at [221, 23] on div "Home / Restaurants management / Menus / Sections / item / update Lamb Meat Offe…" at bounding box center [287, 217] width 411 height 407
click at [222, 29] on span "Sections" at bounding box center [220, 29] width 17 height 7
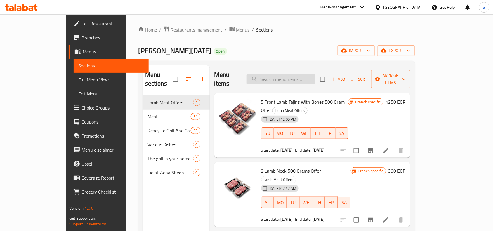
click at [304, 74] on input "search" at bounding box center [281, 79] width 69 height 10
paste input "5 Front Lamb Tajins With Bones 500 Gram Offer"
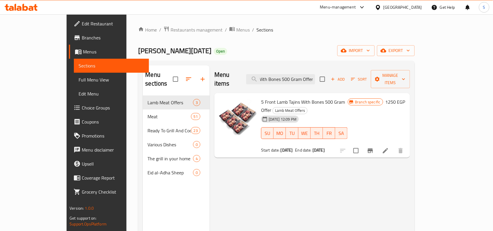
type input "5 Front Lamb Tajins With Bones 500 Gram Offer"
click at [374, 147] on icon "Branch-specific-item" at bounding box center [370, 150] width 7 height 7
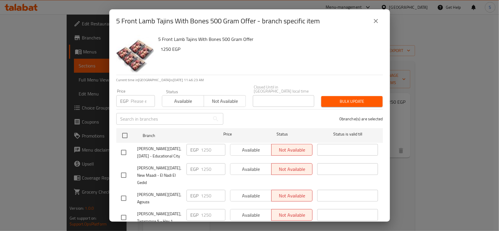
click at [376, 18] on icon "close" at bounding box center [375, 21] width 7 height 7
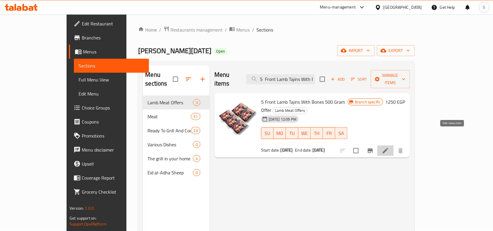
click at [389, 147] on icon at bounding box center [385, 150] width 7 height 7
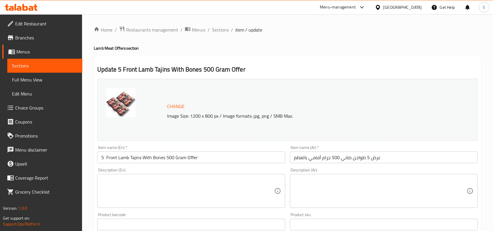
scroll to position [110, 0]
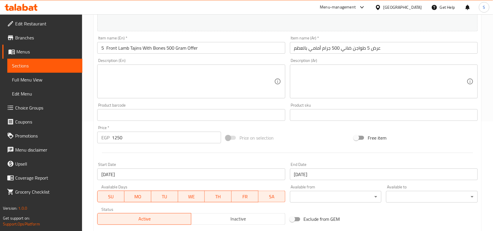
click at [383, 6] on div at bounding box center [379, 7] width 8 height 6
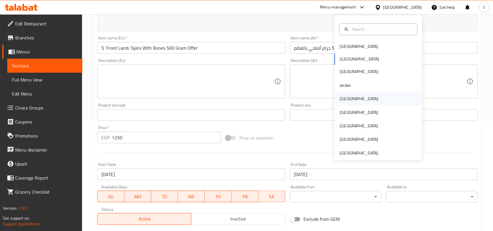
click at [348, 97] on div "[GEOGRAPHIC_DATA]" at bounding box center [359, 98] width 48 height 13
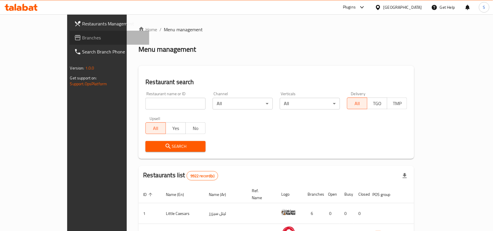
click at [82, 38] on span "Branches" at bounding box center [113, 37] width 63 height 7
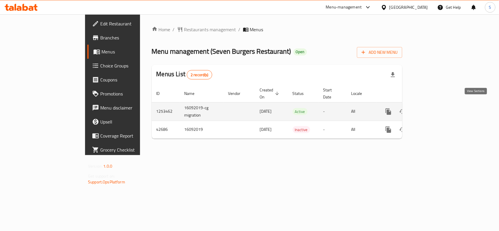
click at [437, 105] on link "enhanced table" at bounding box center [430, 112] width 14 height 14
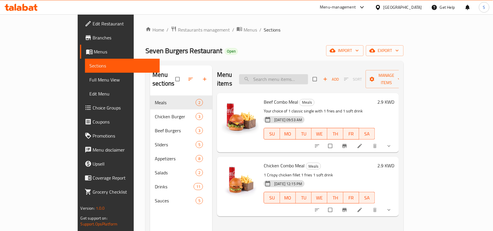
click at [308, 74] on input "search" at bounding box center [273, 79] width 69 height 10
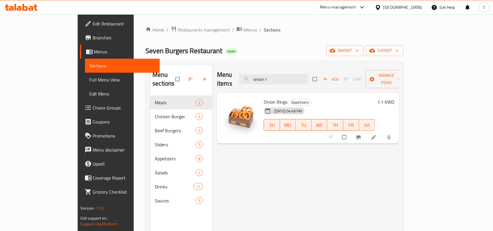
type input "onion r"
click at [377, 134] on icon at bounding box center [374, 137] width 6 height 6
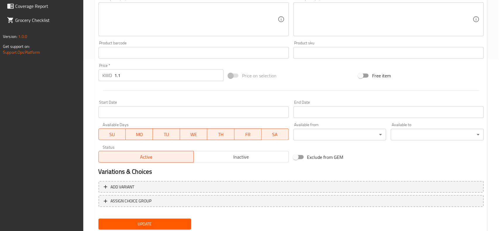
scroll to position [189, 0]
